Goal: Check status: Check status

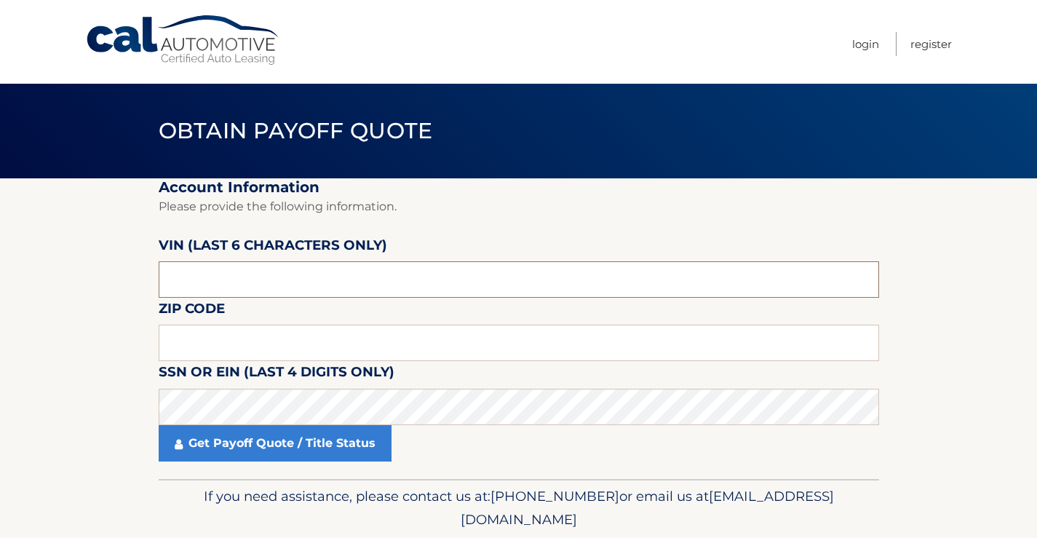
click at [243, 285] on input "text" at bounding box center [519, 279] width 721 height 36
click at [321, 276] on input "text" at bounding box center [519, 279] width 721 height 36
click at [229, 333] on input "text" at bounding box center [519, 343] width 721 height 36
type input "02035"
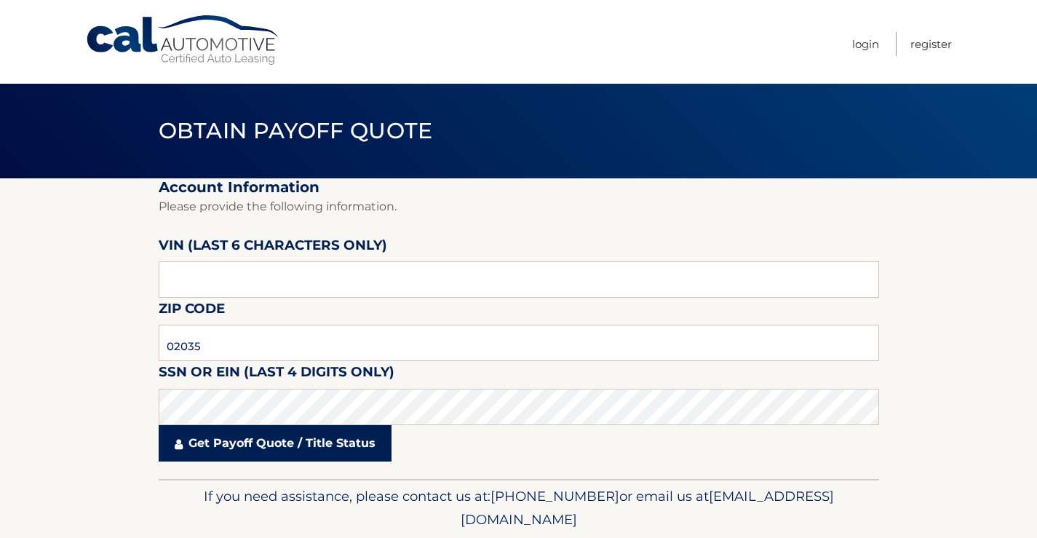
click at [203, 443] on link "Get Payoff Quote / Title Status" at bounding box center [275, 443] width 233 height 36
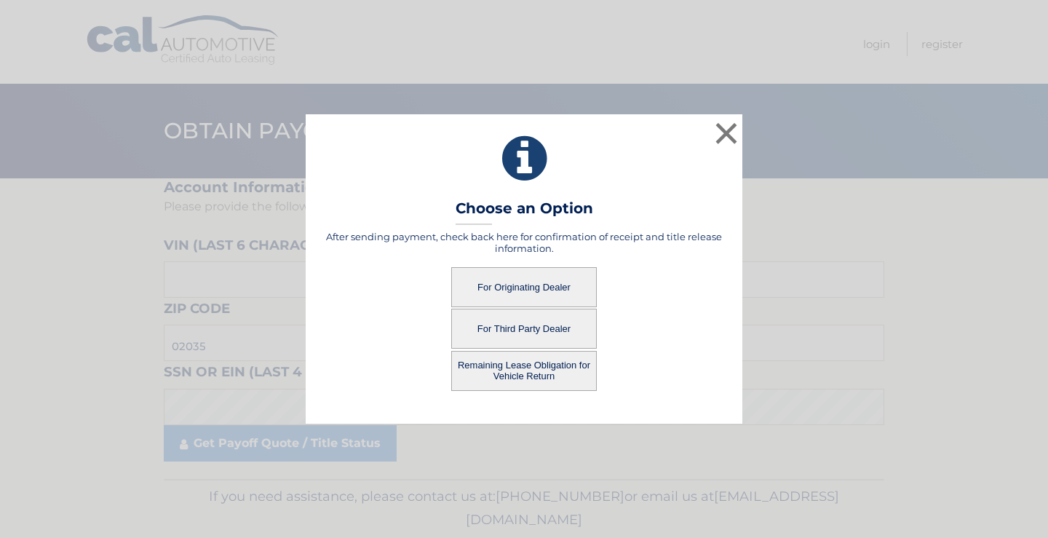
click at [534, 369] on button "Remaining Lease Obligation for Vehicle Return" at bounding box center [524, 371] width 146 height 40
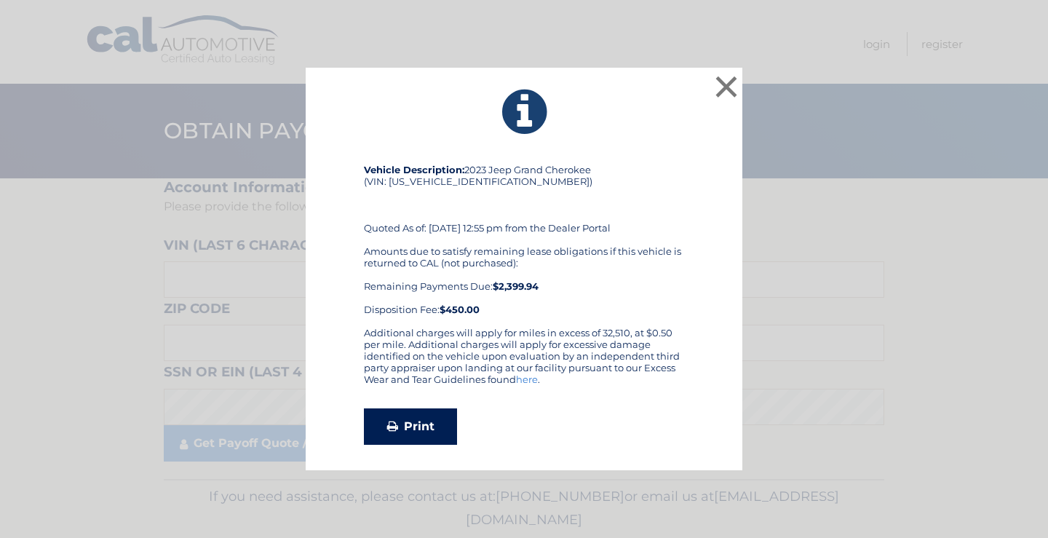
click at [433, 415] on link "Print" at bounding box center [410, 426] width 93 height 36
click at [724, 86] on button "×" at bounding box center [726, 86] width 29 height 29
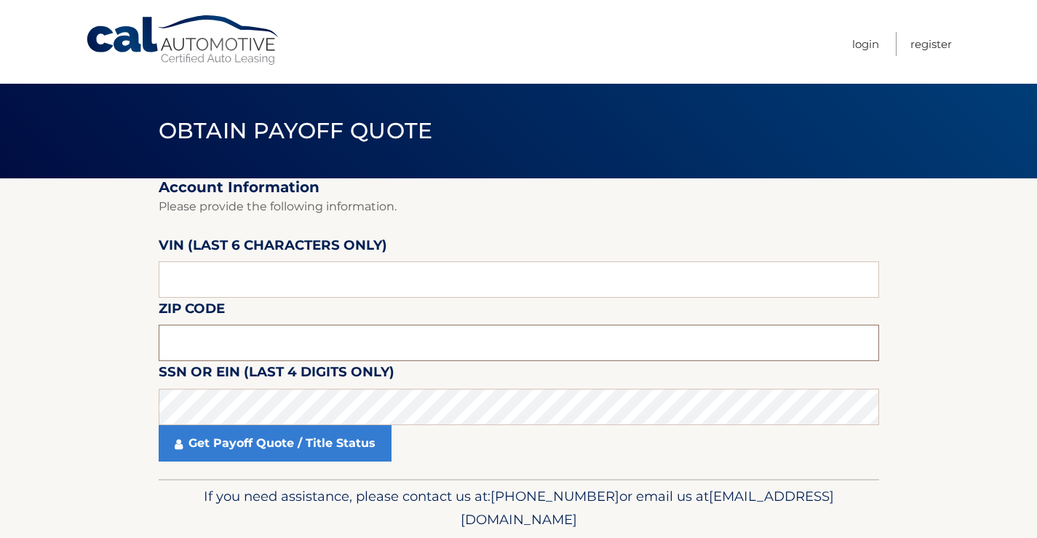
click at [221, 340] on input "text" at bounding box center [519, 343] width 721 height 36
type input "02035"
click at [360, 290] on input "text" at bounding box center [519, 279] width 721 height 36
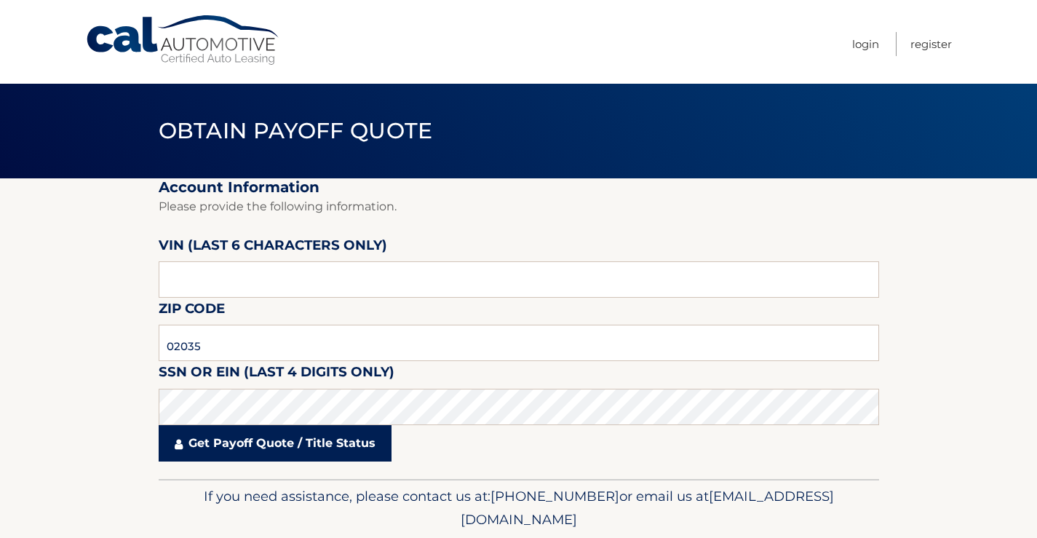
click at [279, 442] on link "Get Payoff Quote / Title Status" at bounding box center [275, 443] width 233 height 36
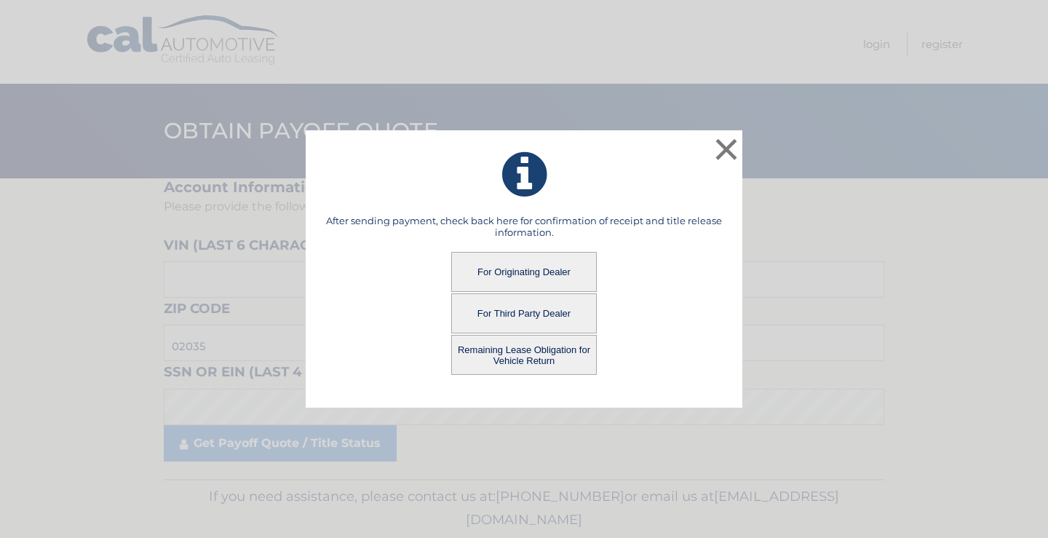
click at [514, 274] on button "For Originating Dealer" at bounding box center [524, 272] width 146 height 40
click at [516, 273] on button "For Originating Dealer" at bounding box center [524, 272] width 146 height 40
